Goal: Transaction & Acquisition: Obtain resource

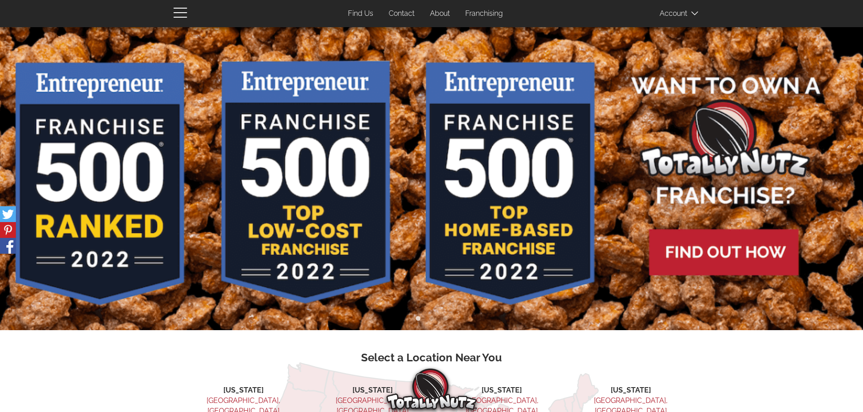
click at [478, 10] on link "Franchising" at bounding box center [483, 14] width 51 height 18
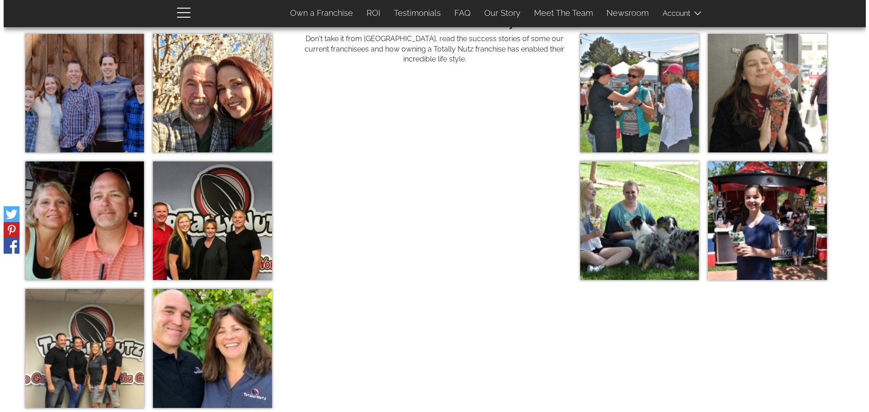
scroll to position [3169, 0]
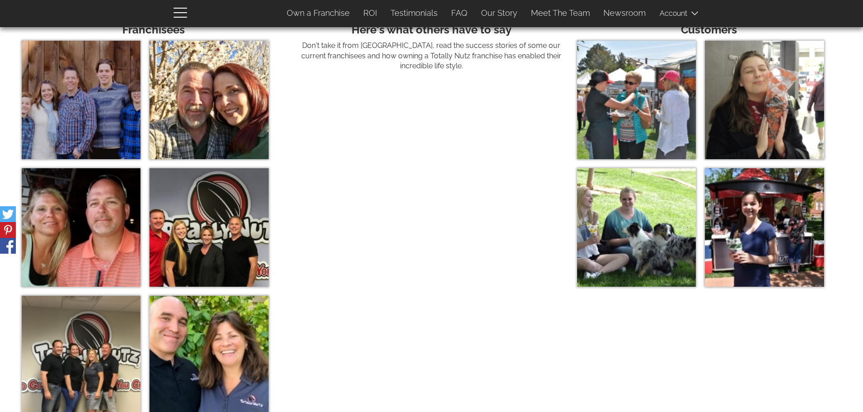
click at [211, 247] on img at bounding box center [208, 227] width 119 height 119
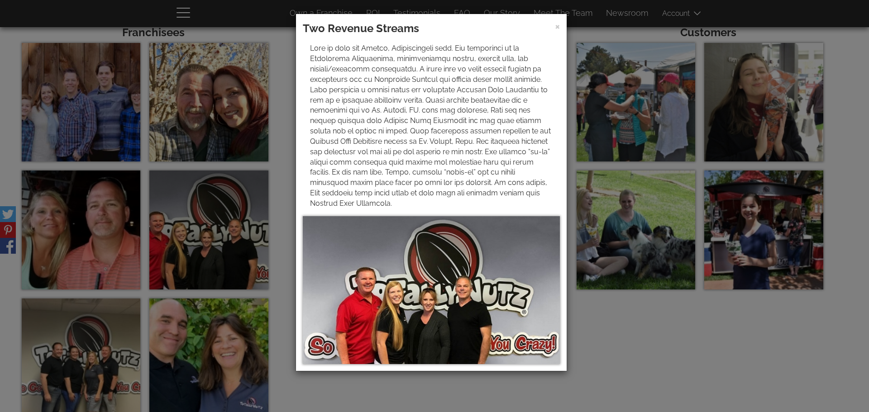
click at [700, 369] on div "× Two Revenue Streams" at bounding box center [434, 206] width 869 height 412
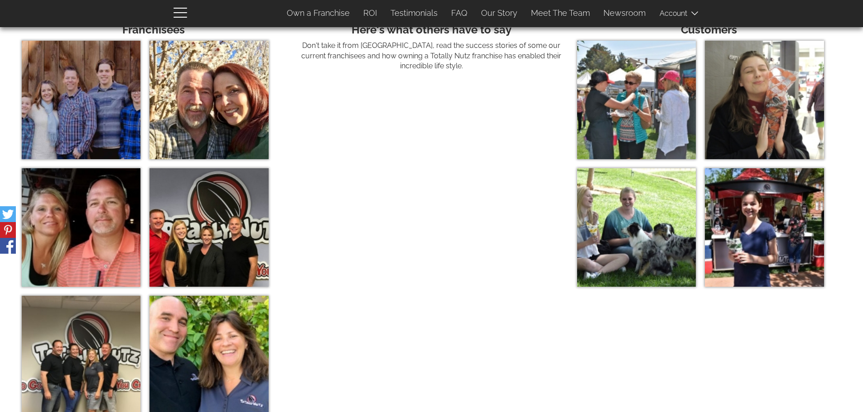
click at [71, 118] on img at bounding box center [81, 100] width 119 height 119
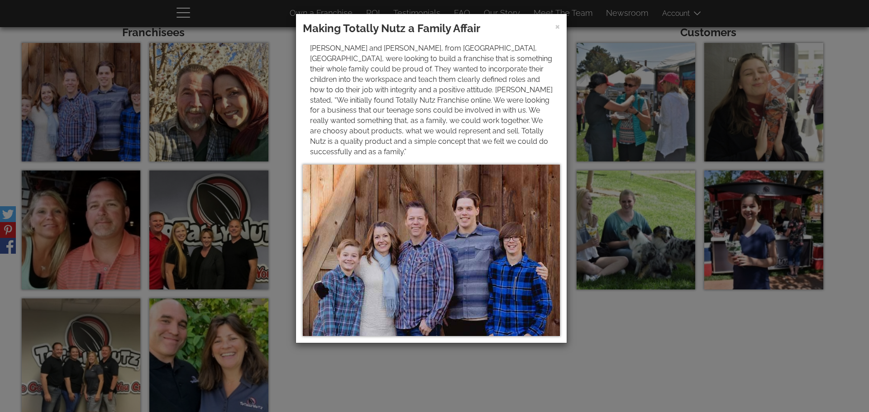
click at [205, 116] on div "× Making Totally Nutz a Family Affair [PERSON_NAME] and [PERSON_NAME], from [GE…" at bounding box center [434, 206] width 869 height 412
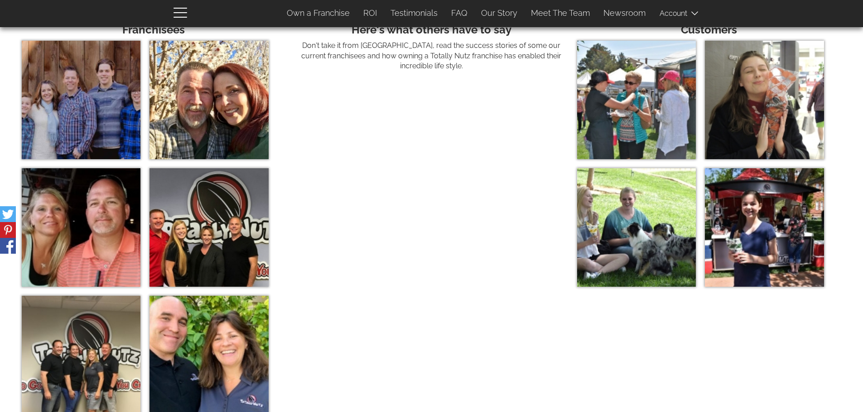
click at [205, 116] on img at bounding box center [208, 100] width 119 height 119
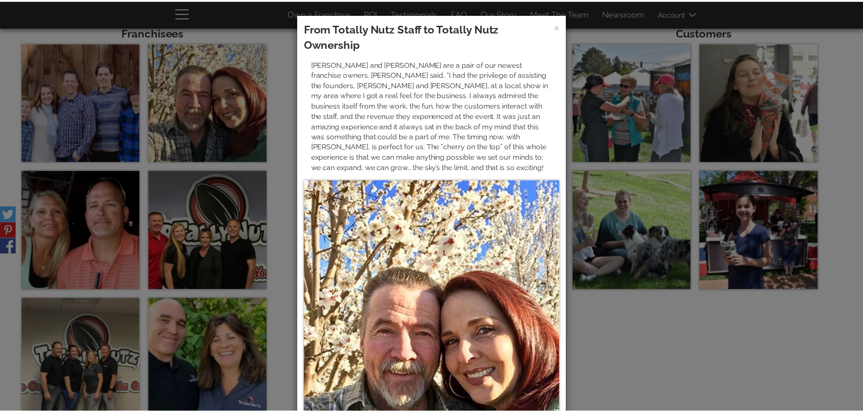
scroll to position [45, 0]
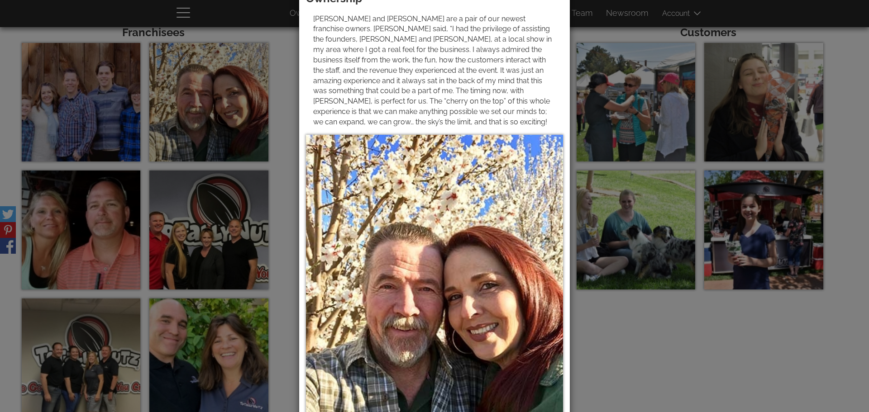
click at [632, 366] on div "× From Totally Nutz Staff to Totally Nutz Ownership [PERSON_NAME] and [PERSON_N…" at bounding box center [434, 206] width 869 height 412
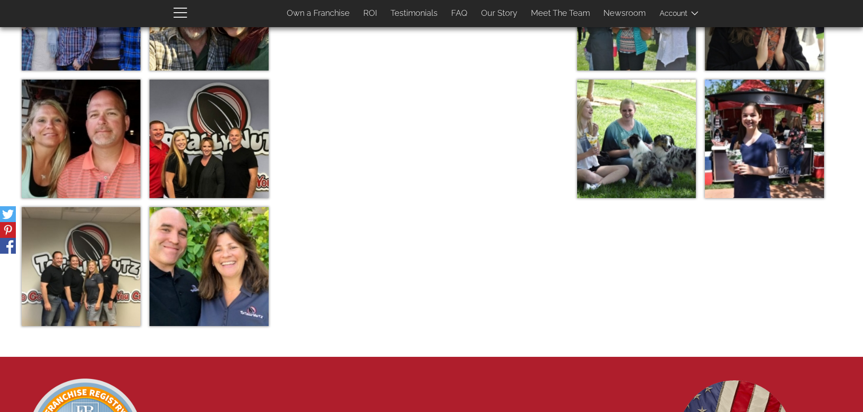
scroll to position [3260, 0]
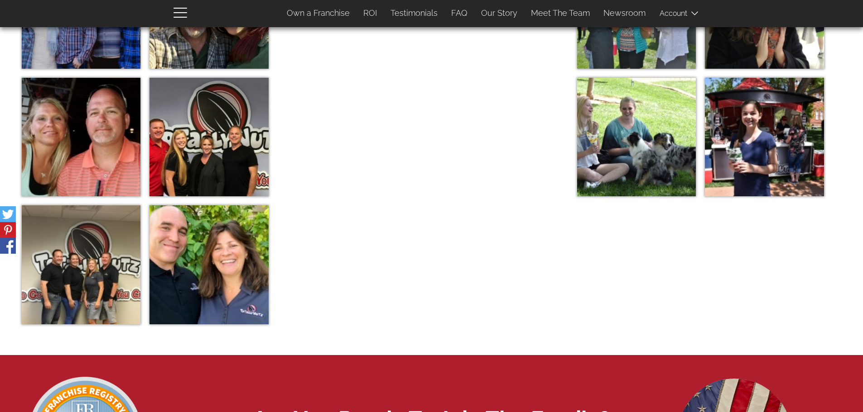
click at [86, 280] on img at bounding box center [81, 265] width 119 height 119
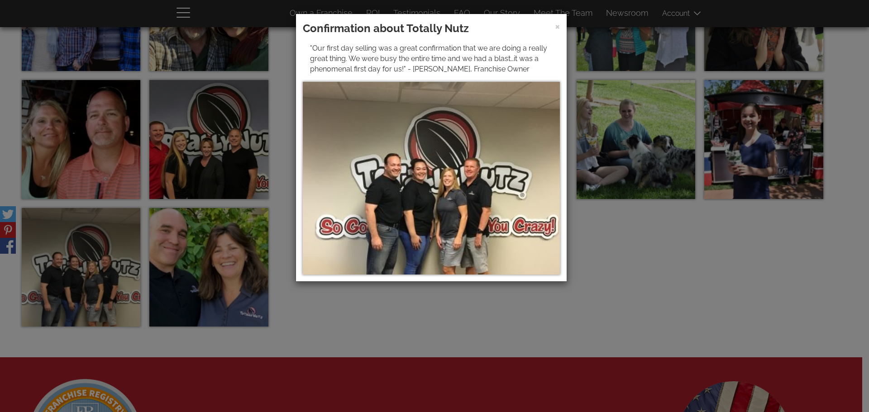
click at [666, 296] on div "× Confirmation about Totally Nutz "Our first day selling was a great confirmati…" at bounding box center [434, 206] width 869 height 412
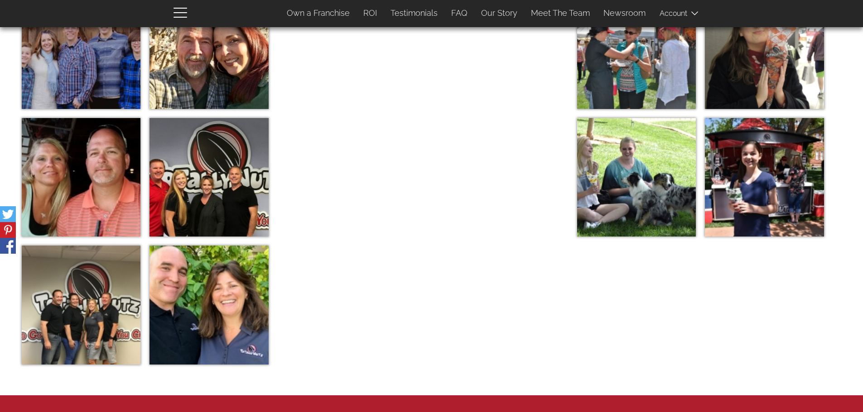
scroll to position [3169, 0]
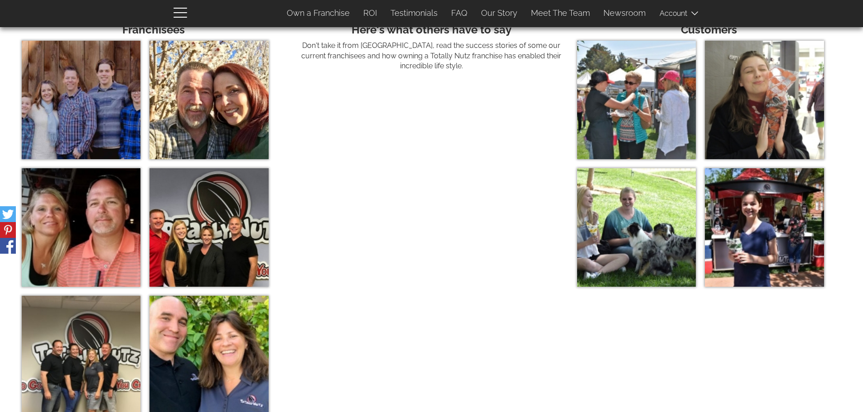
click at [652, 238] on img at bounding box center [636, 227] width 119 height 119
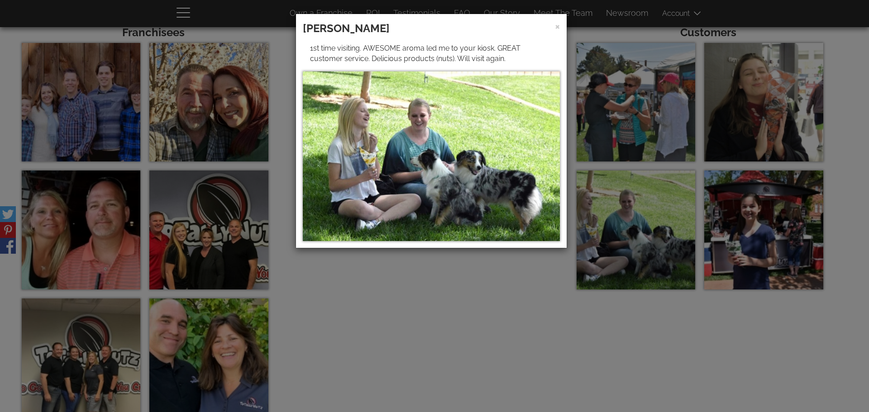
click at [631, 100] on div "× [PERSON_NAME] 1st time visiting. AWESOME aroma led me to your kiosk. GREAT cu…" at bounding box center [434, 206] width 869 height 412
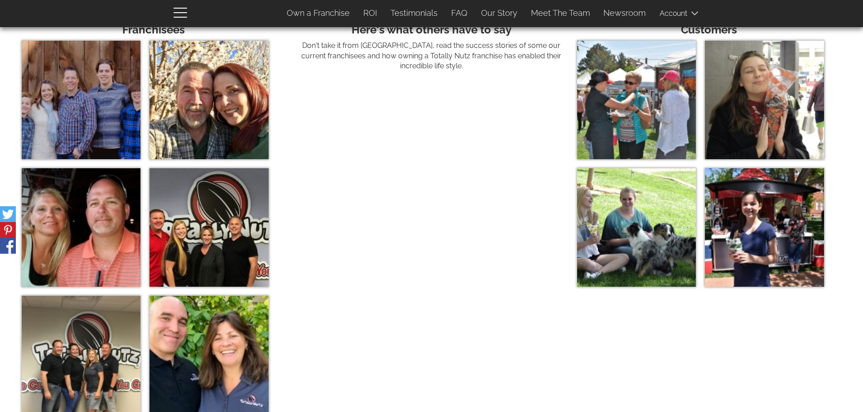
click at [631, 100] on img at bounding box center [636, 100] width 119 height 119
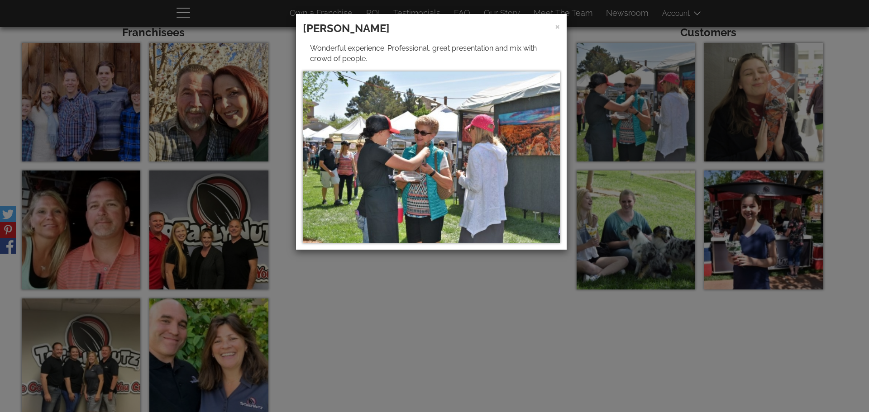
click at [770, 113] on div "× [PERSON_NAME] Wonderful experience. Professional, great presentation and mix …" at bounding box center [434, 206] width 869 height 412
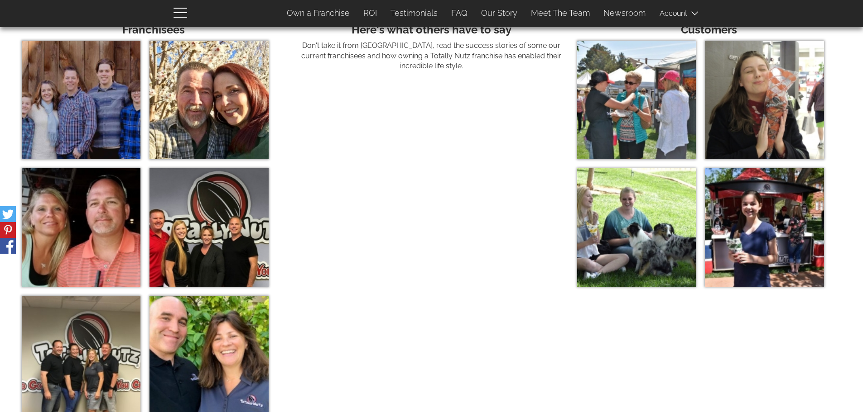
click at [770, 113] on img at bounding box center [763, 100] width 119 height 119
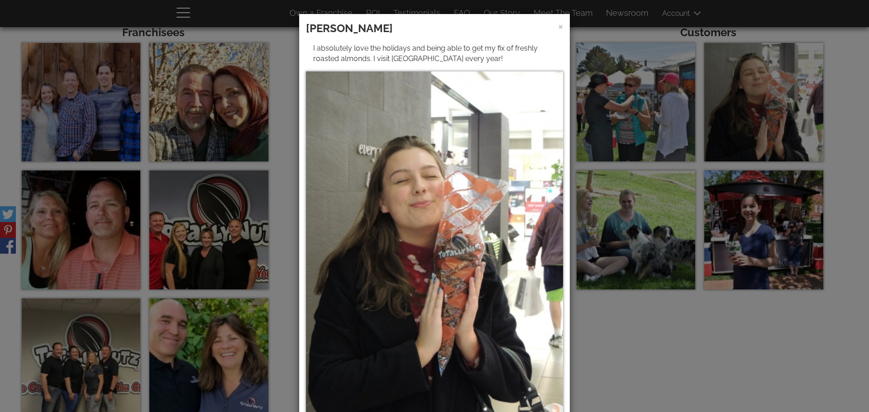
click at [753, 241] on div "× [PERSON_NAME] I absolutely love the holidays and being able to get my fix of …" at bounding box center [434, 206] width 869 height 412
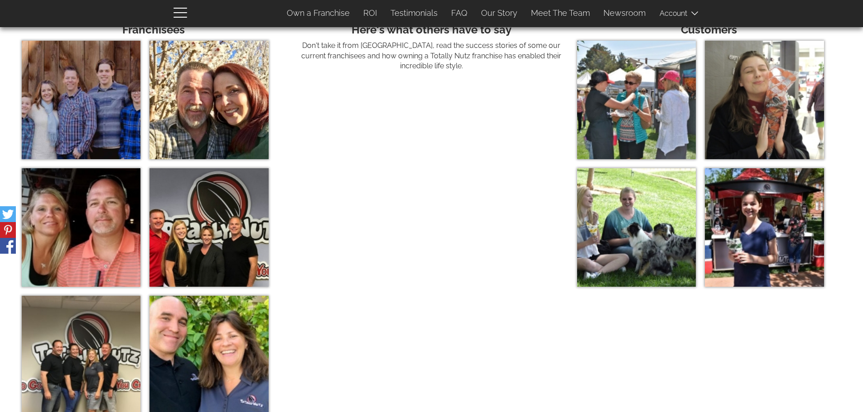
click at [753, 241] on img at bounding box center [763, 227] width 119 height 119
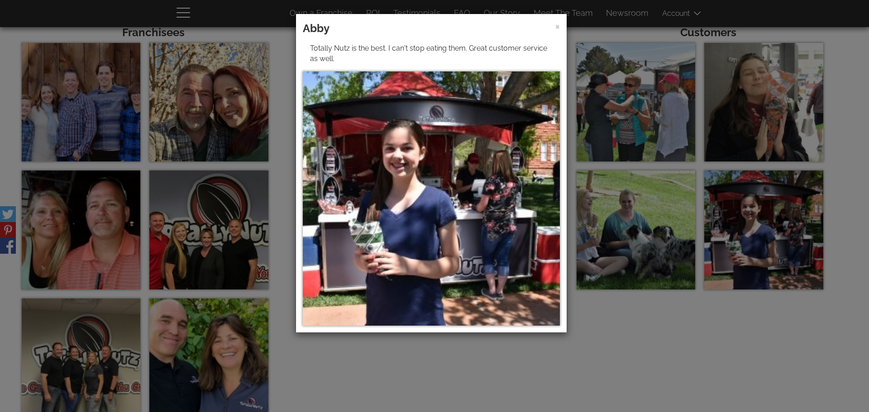
click at [665, 233] on div "× [GEOGRAPHIC_DATA] Totally Nutz is the best. I can't stop eating them. Great c…" at bounding box center [434, 206] width 869 height 412
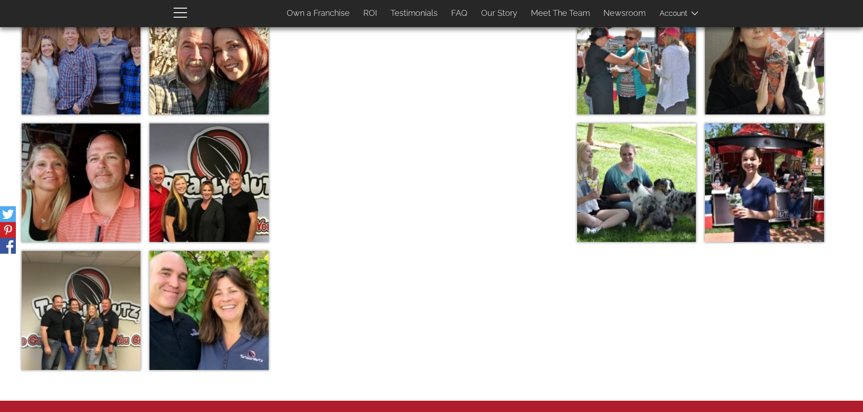
scroll to position [3124, 0]
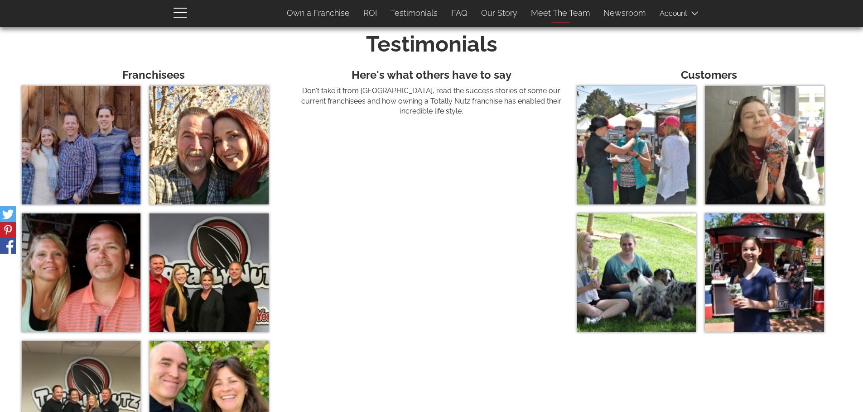
click at [559, 15] on link "Meet The Team" at bounding box center [560, 13] width 72 height 19
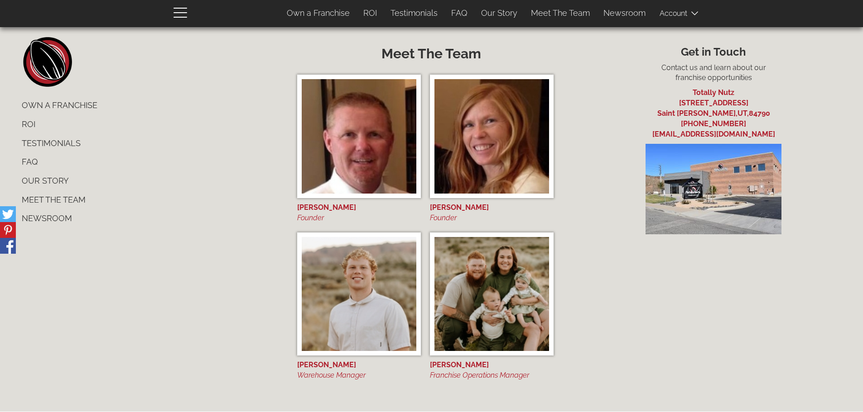
scroll to position [3763, 0]
click at [693, 191] on img at bounding box center [713, 189] width 136 height 91
